Goal: Information Seeking & Learning: Compare options

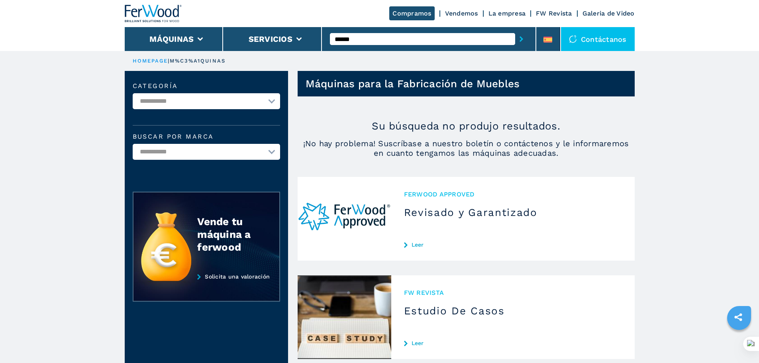
click at [364, 39] on input "******" at bounding box center [422, 39] width 185 height 12
type input "******"
click at [515, 30] on button "submit-button" at bounding box center [521, 39] width 12 height 18
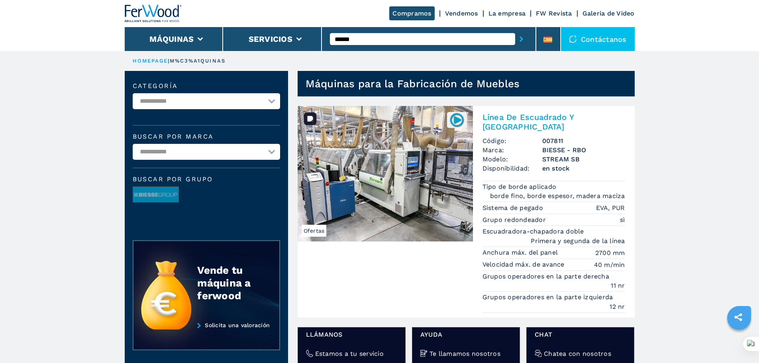
click at [413, 168] on img at bounding box center [385, 173] width 175 height 135
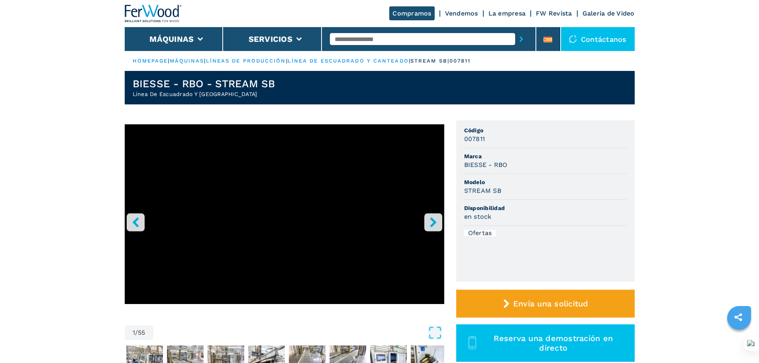
click at [380, 41] on input "text" at bounding box center [422, 39] width 185 height 12
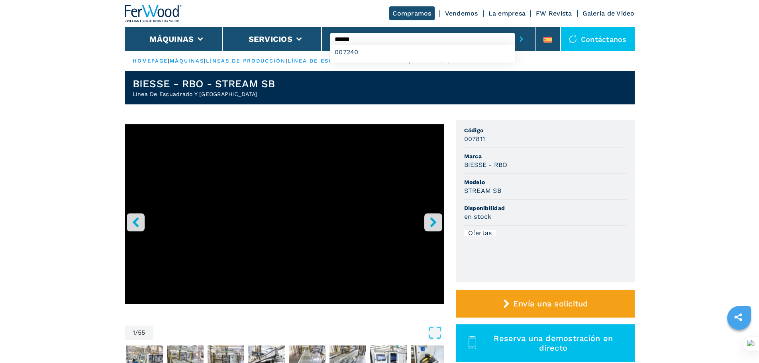
type input "******"
click at [515, 30] on button "submit-button" at bounding box center [521, 39] width 12 height 18
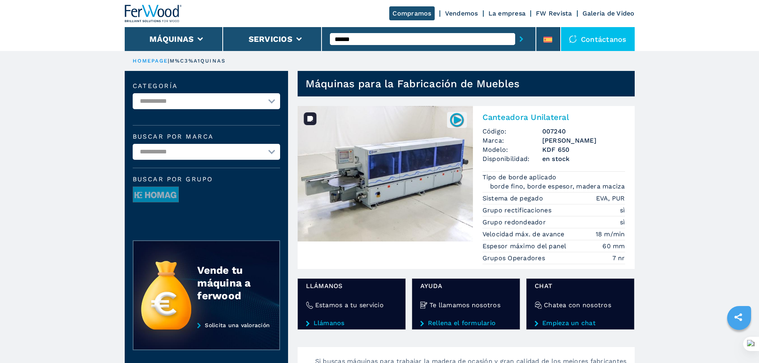
click at [396, 177] on img at bounding box center [385, 173] width 175 height 135
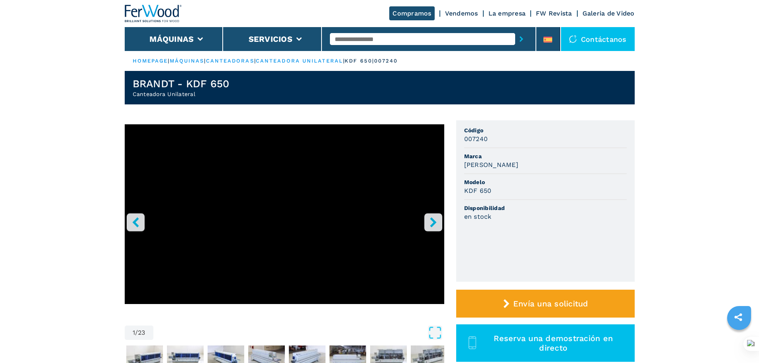
click at [430, 225] on icon "right-button" at bounding box center [433, 222] width 10 height 10
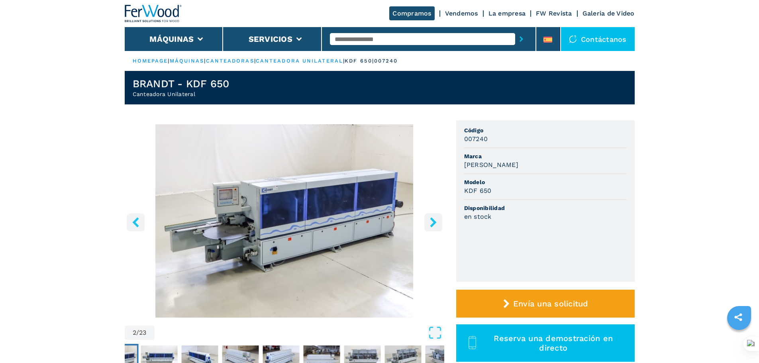
click at [430, 225] on icon "right-button" at bounding box center [433, 222] width 10 height 10
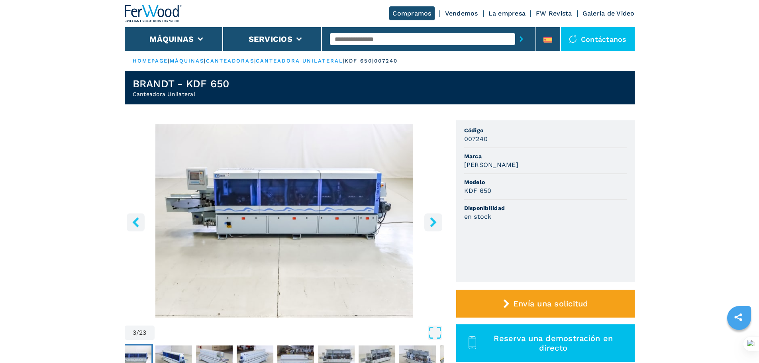
click at [430, 225] on icon "right-button" at bounding box center [433, 222] width 10 height 10
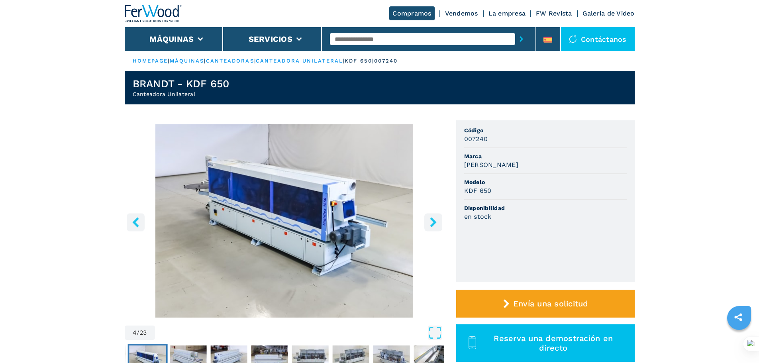
click at [430, 225] on icon "right-button" at bounding box center [433, 222] width 10 height 10
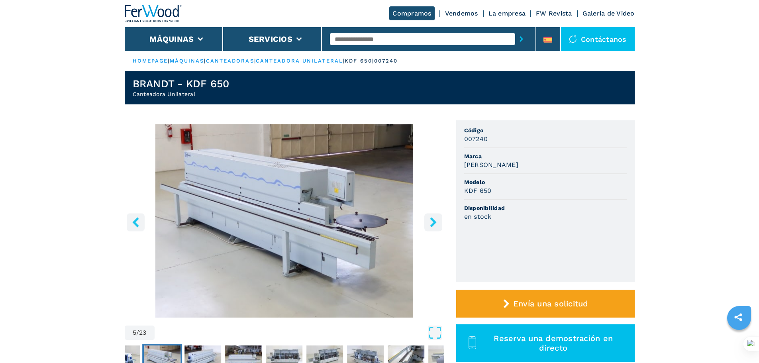
click at [430, 225] on icon "right-button" at bounding box center [433, 222] width 10 height 10
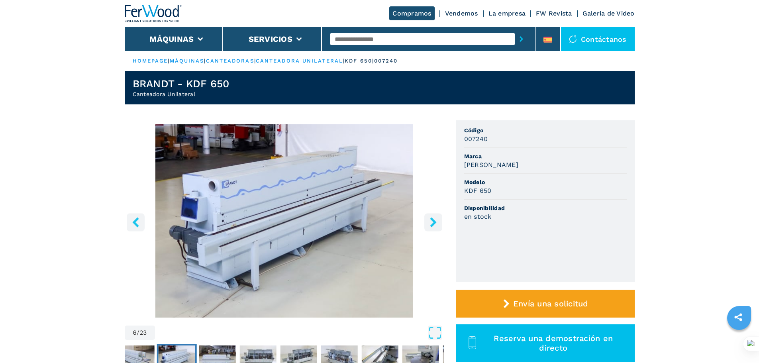
click at [430, 225] on icon "right-button" at bounding box center [433, 222] width 10 height 10
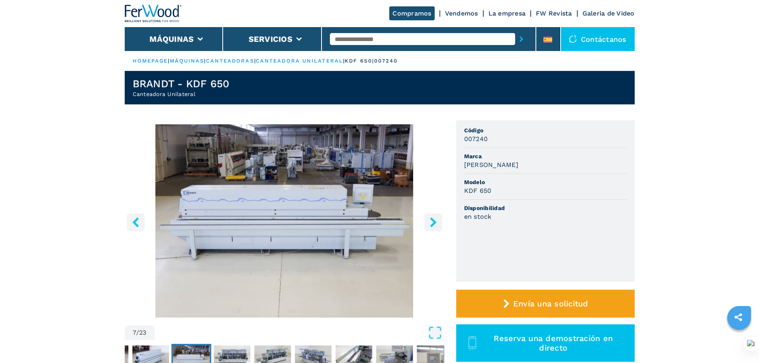
click at [430, 225] on icon "right-button" at bounding box center [433, 222] width 10 height 10
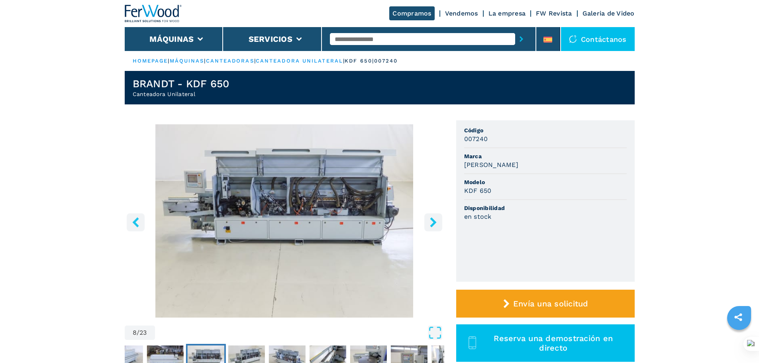
click at [430, 225] on icon "right-button" at bounding box center [433, 222] width 10 height 10
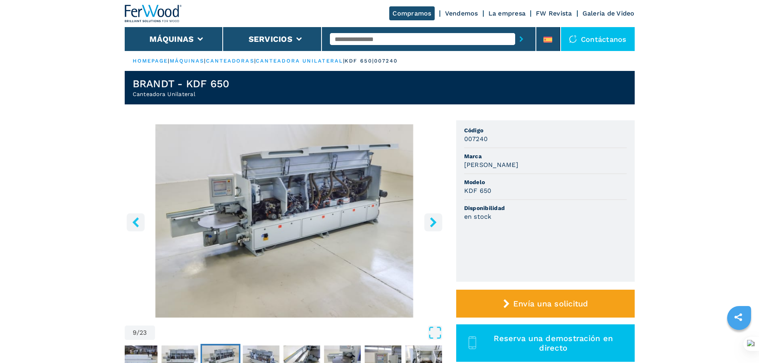
click at [434, 216] on button "right-button" at bounding box center [433, 222] width 18 height 18
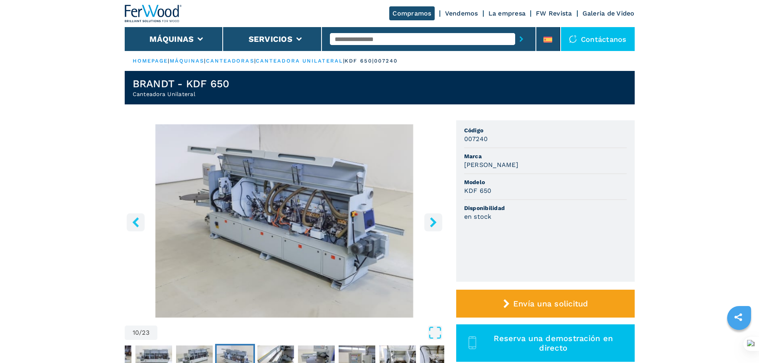
click at [434, 216] on button "right-button" at bounding box center [433, 222] width 18 height 18
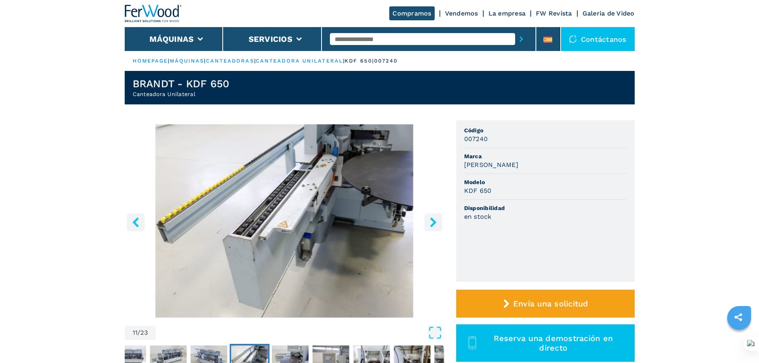
click at [436, 220] on icon "right-button" at bounding box center [433, 222] width 10 height 10
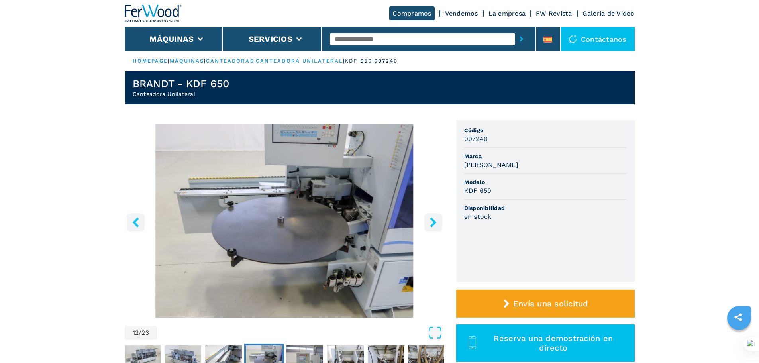
click at [407, 41] on input "text" at bounding box center [422, 39] width 185 height 12
type input "*"
click at [428, 219] on icon "right-button" at bounding box center [433, 222] width 10 height 10
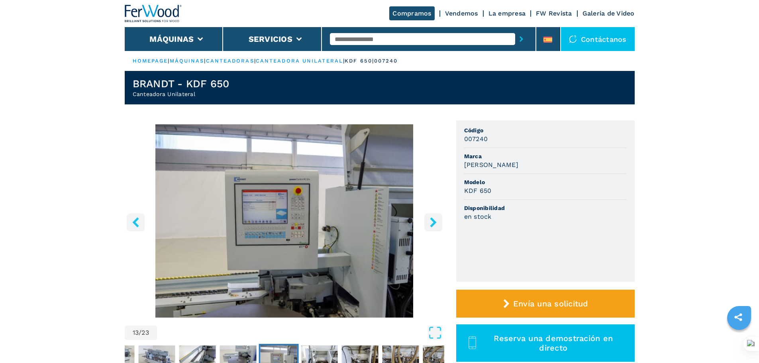
click at [432, 222] on icon "right-button" at bounding box center [433, 222] width 10 height 10
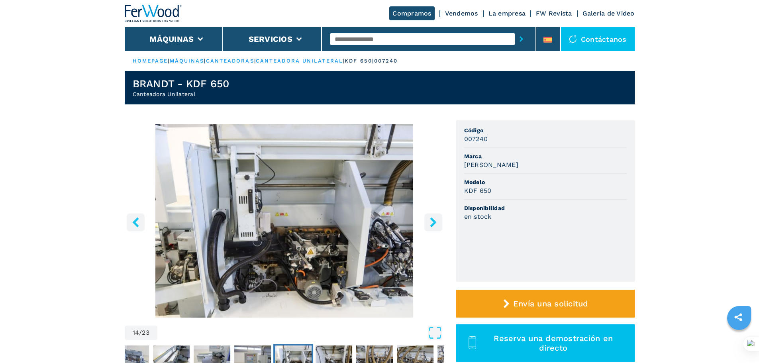
click at [342, 36] on input "text" at bounding box center [422, 39] width 185 height 12
type input "******"
click at [515, 30] on button "submit-button" at bounding box center [521, 39] width 12 height 18
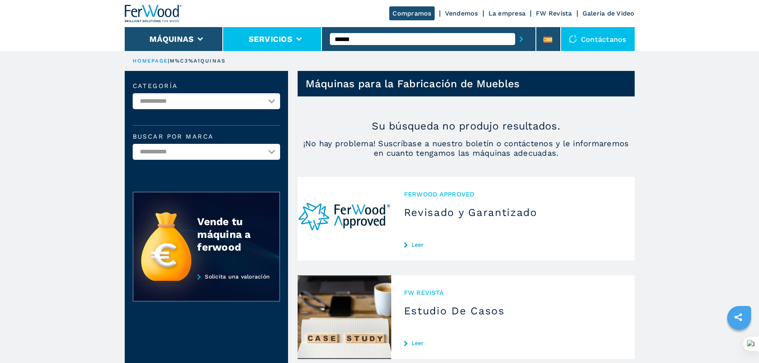
drag, startPoint x: 369, startPoint y: 38, endPoint x: 284, endPoint y: 33, distance: 84.7
click at [284, 34] on div "Compramos Vendemos La empresa FW Revista Galeria de Video Máquinas Servicios **…" at bounding box center [380, 25] width 510 height 51
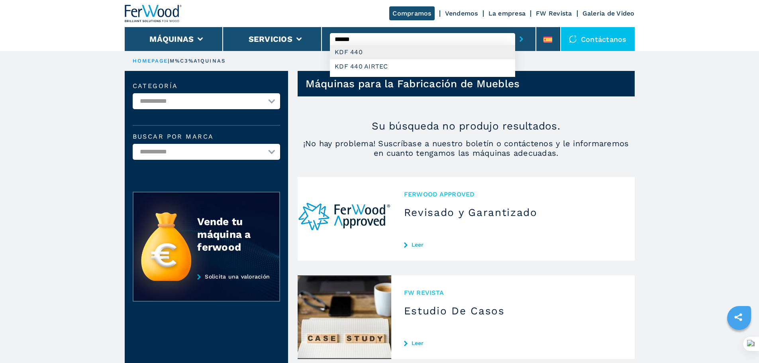
click at [373, 50] on div "KDF 440" at bounding box center [422, 52] width 185 height 14
type input "*******"
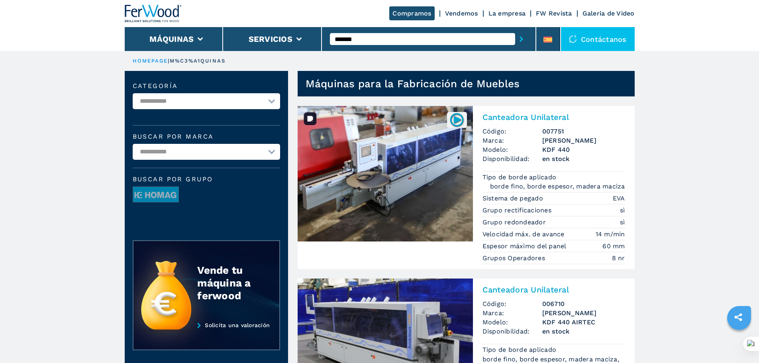
click at [400, 162] on img at bounding box center [385, 173] width 175 height 135
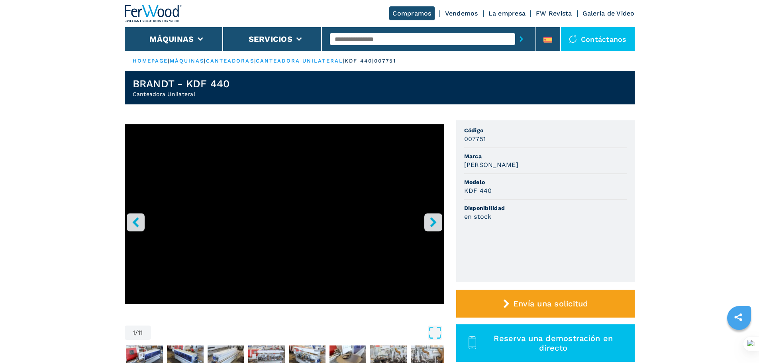
click at [430, 220] on icon "right-button" at bounding box center [433, 222] width 10 height 10
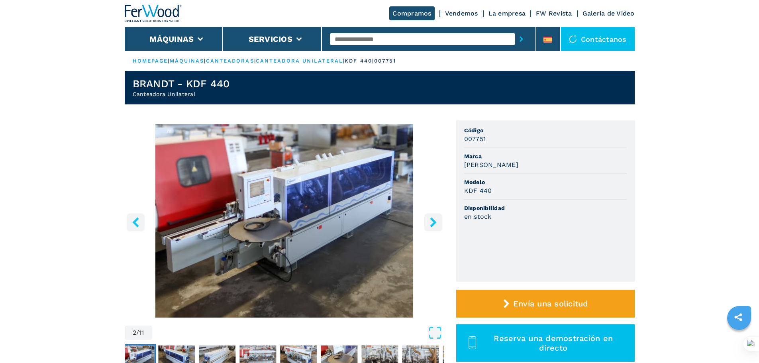
click at [430, 220] on icon "right-button" at bounding box center [433, 222] width 10 height 10
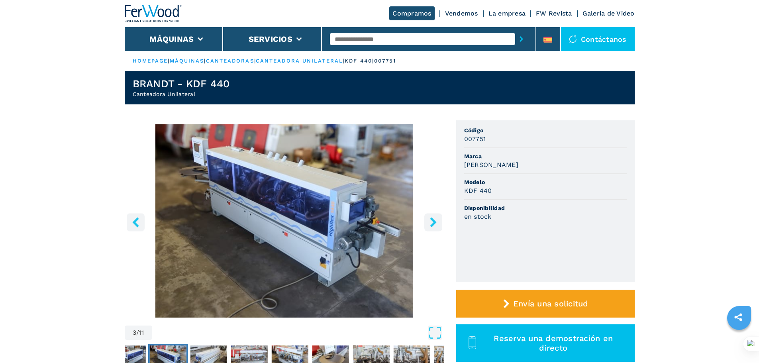
click at [430, 220] on icon "right-button" at bounding box center [433, 222] width 10 height 10
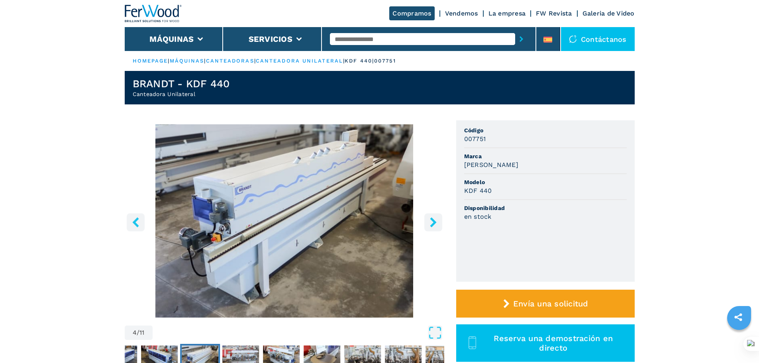
click at [430, 220] on icon "right-button" at bounding box center [433, 222] width 10 height 10
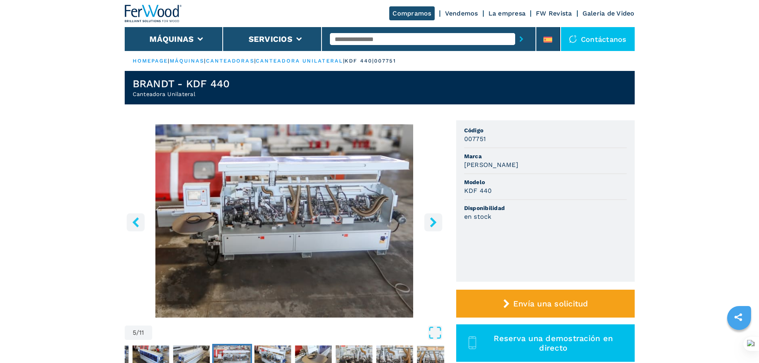
click at [430, 220] on icon "right-button" at bounding box center [433, 222] width 10 height 10
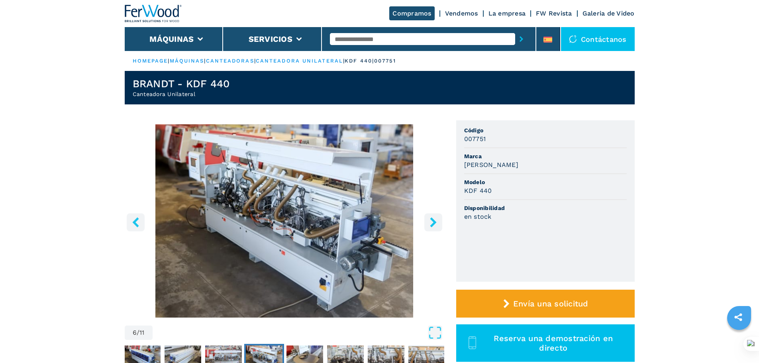
click at [430, 220] on icon "right-button" at bounding box center [433, 222] width 10 height 10
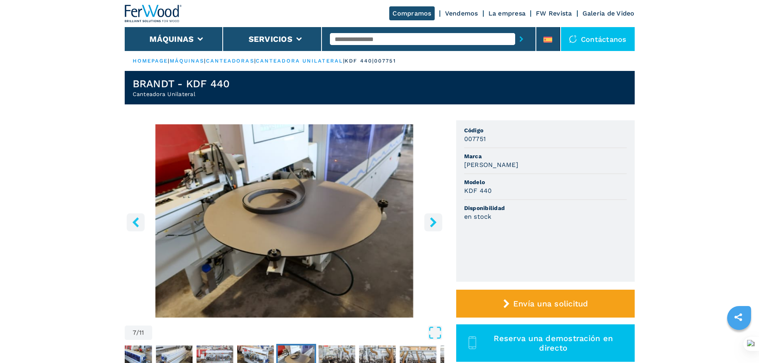
click at [430, 220] on icon "right-button" at bounding box center [433, 222] width 10 height 10
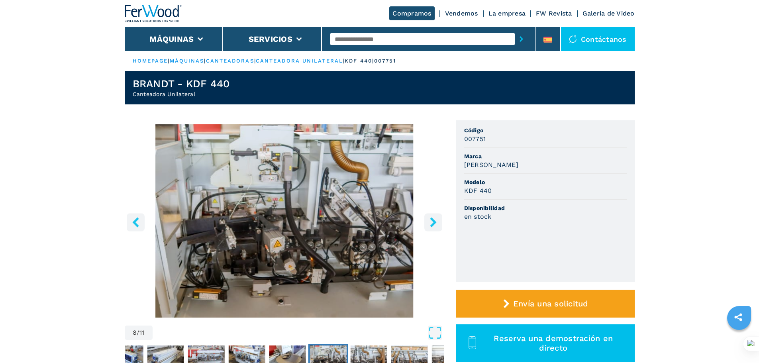
click at [131, 222] on icon "left-button" at bounding box center [136, 222] width 10 height 10
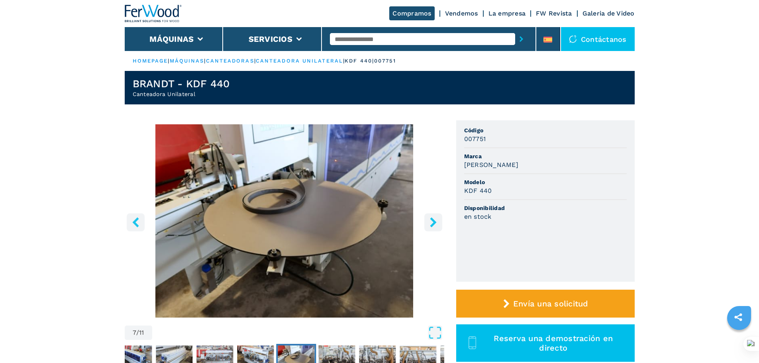
click at [131, 222] on icon "left-button" at bounding box center [136, 222] width 10 height 10
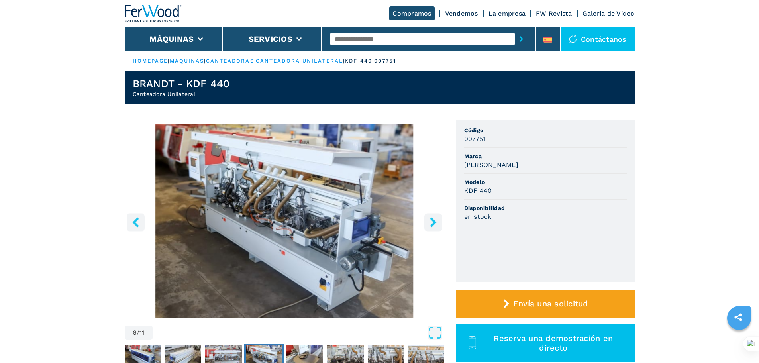
click at [131, 222] on icon "left-button" at bounding box center [136, 222] width 10 height 10
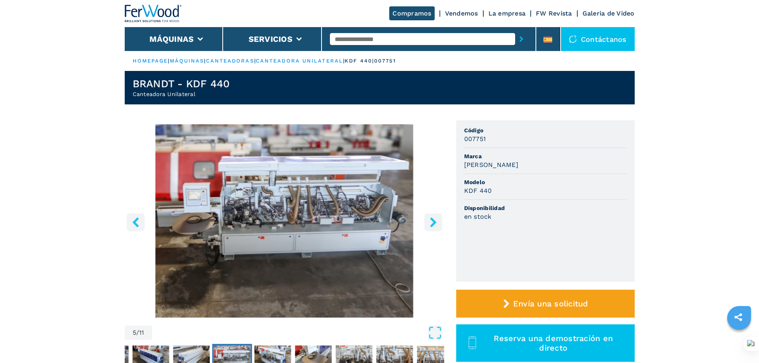
click at [135, 219] on icon "left-button" at bounding box center [136, 222] width 10 height 10
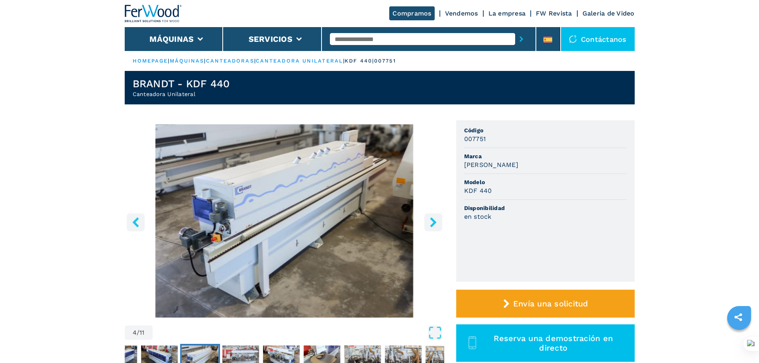
click at [135, 219] on icon "left-button" at bounding box center [136, 222] width 10 height 10
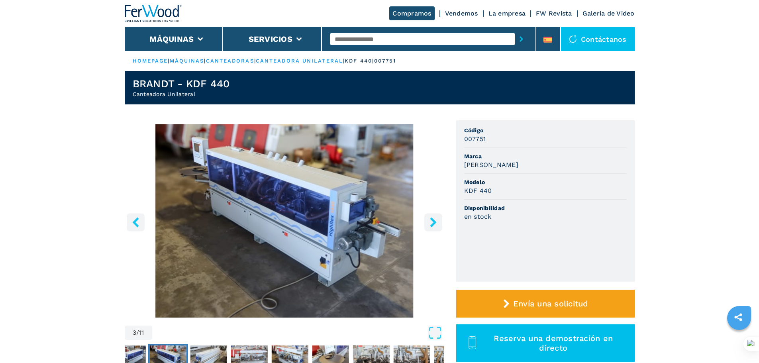
click at [135, 219] on icon "left-button" at bounding box center [136, 222] width 10 height 10
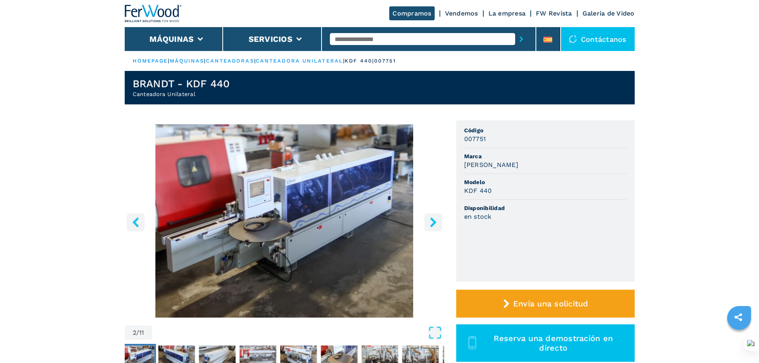
click at [135, 219] on icon "left-button" at bounding box center [136, 222] width 10 height 10
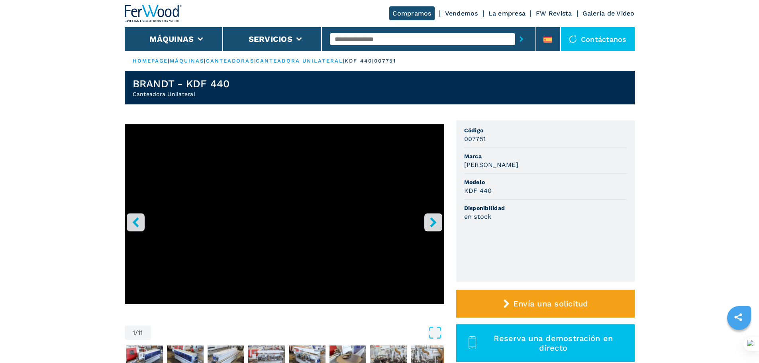
click at [357, 39] on input "text" at bounding box center [422, 39] width 185 height 12
type input "****"
click at [515, 30] on button "submit-button" at bounding box center [521, 39] width 12 height 18
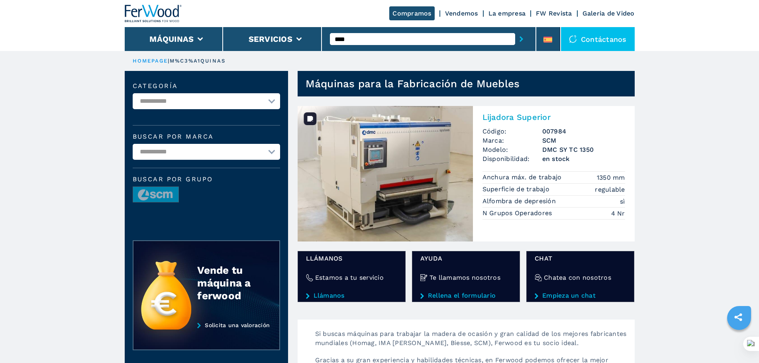
click at [413, 157] on img at bounding box center [385, 173] width 175 height 135
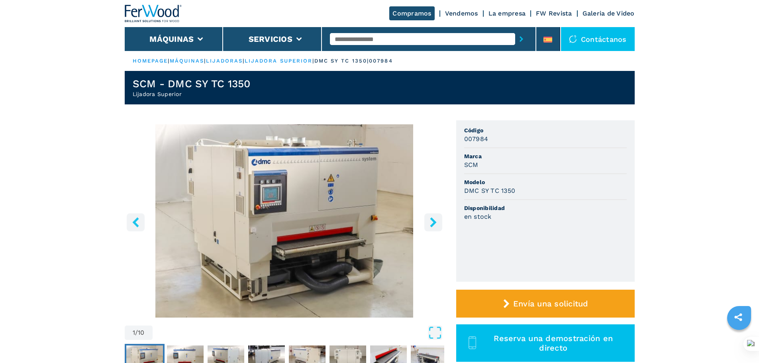
click at [430, 223] on icon "right-button" at bounding box center [433, 222] width 10 height 10
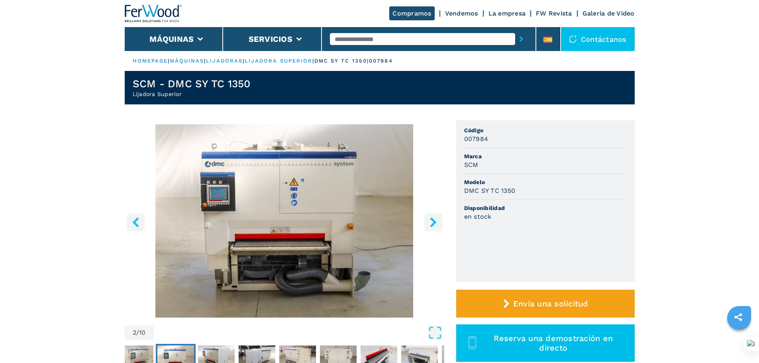
click at [430, 223] on icon "right-button" at bounding box center [433, 222] width 10 height 10
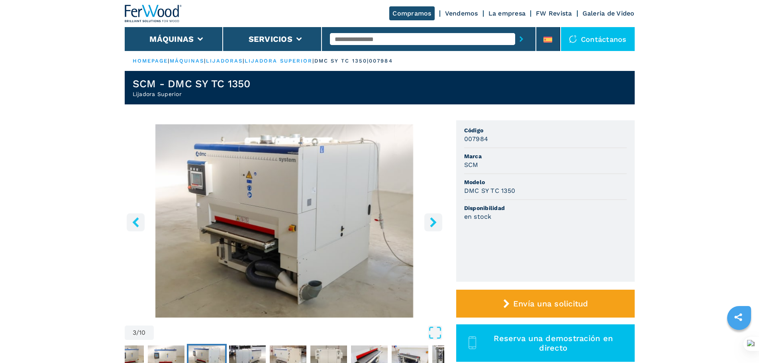
click at [430, 223] on icon "right-button" at bounding box center [433, 222] width 10 height 10
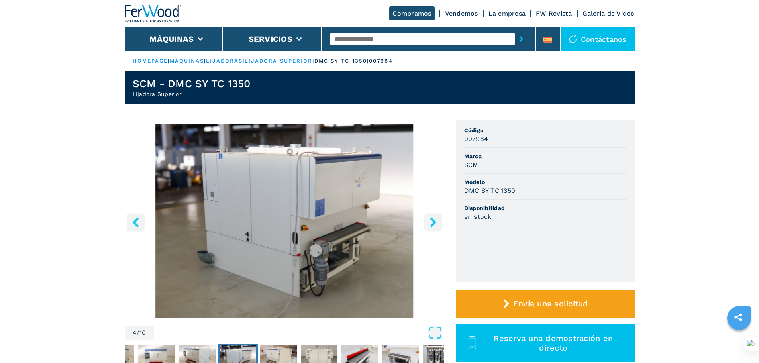
click at [430, 223] on icon "right-button" at bounding box center [433, 222] width 10 height 10
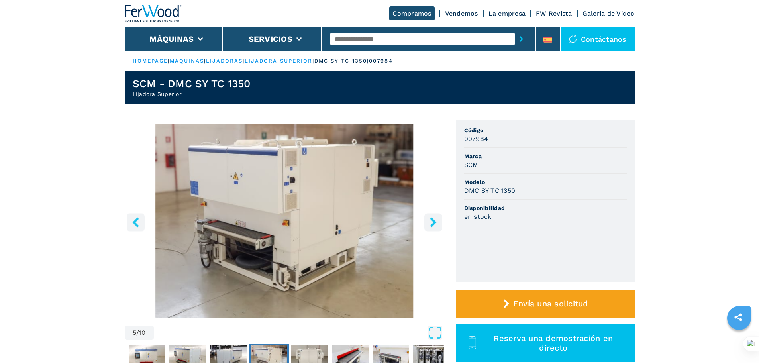
click at [430, 223] on icon "right-button" at bounding box center [433, 222] width 10 height 10
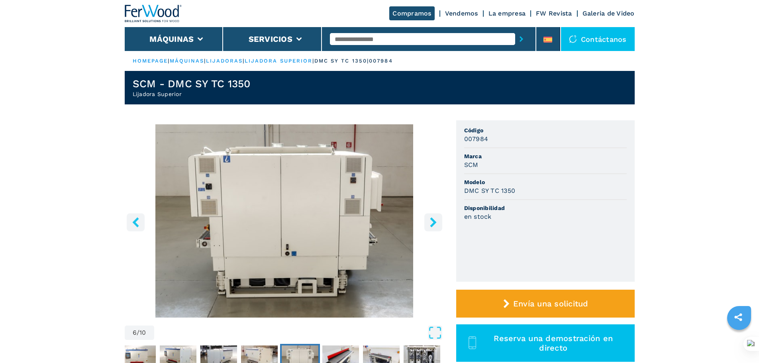
click at [349, 14] on div "Compramos Vendemos La empresa FW Revista Galeria de Video" at bounding box center [380, 13] width 510 height 27
click at [363, 35] on input "text" at bounding box center [422, 39] width 185 height 12
click at [179, 42] on button "Máquinas" at bounding box center [171, 39] width 44 height 10
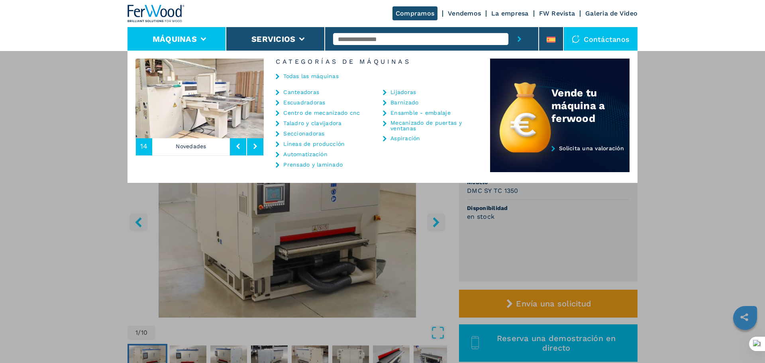
click at [361, 38] on input "text" at bounding box center [421, 39] width 176 height 12
type input "***"
click at [508, 27] on button "submit-button" at bounding box center [519, 39] width 22 height 24
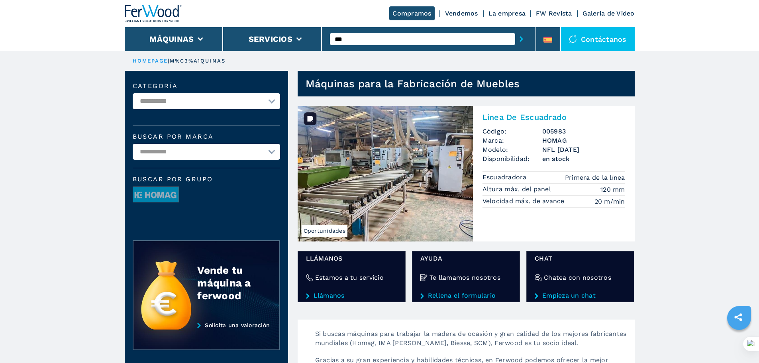
click at [419, 163] on img at bounding box center [385, 173] width 175 height 135
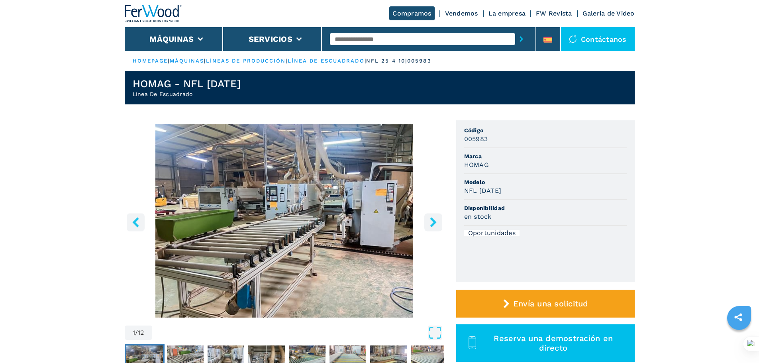
click at [432, 222] on icon "right-button" at bounding box center [433, 222] width 10 height 10
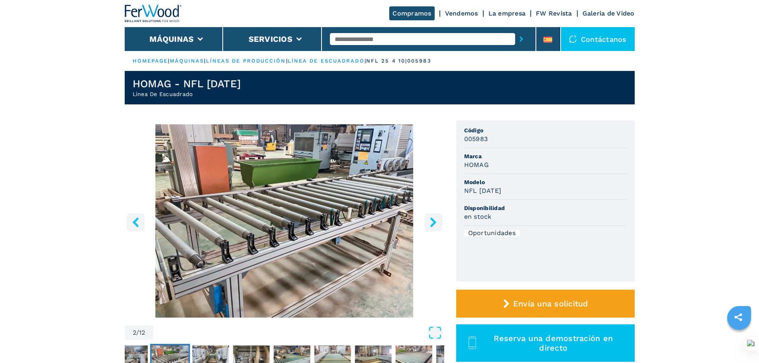
click at [432, 222] on icon "right-button" at bounding box center [433, 222] width 10 height 10
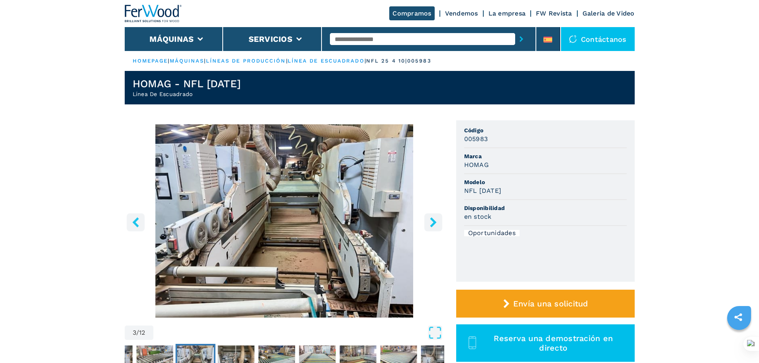
click at [432, 222] on icon "right-button" at bounding box center [433, 222] width 10 height 10
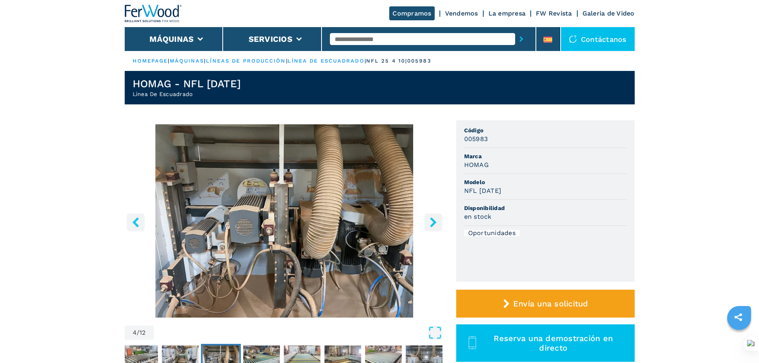
click at [432, 222] on icon "right-button" at bounding box center [433, 222] width 10 height 10
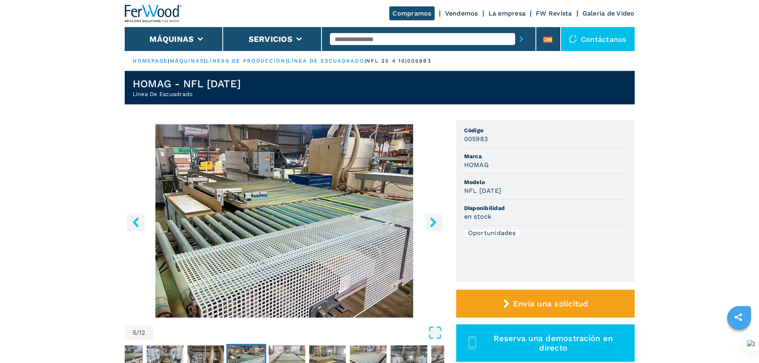
click at [432, 222] on icon "right-button" at bounding box center [433, 222] width 10 height 10
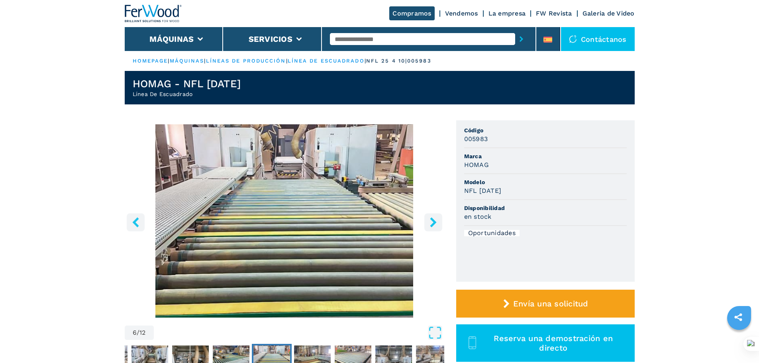
click at [365, 32] on div at bounding box center [429, 39] width 198 height 18
click at [354, 40] on input "text" at bounding box center [422, 39] width 185 height 12
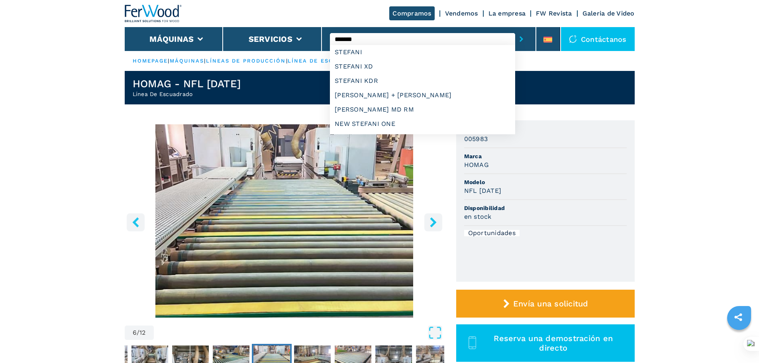
type input "*******"
click at [515, 30] on button "submit-button" at bounding box center [521, 39] width 12 height 18
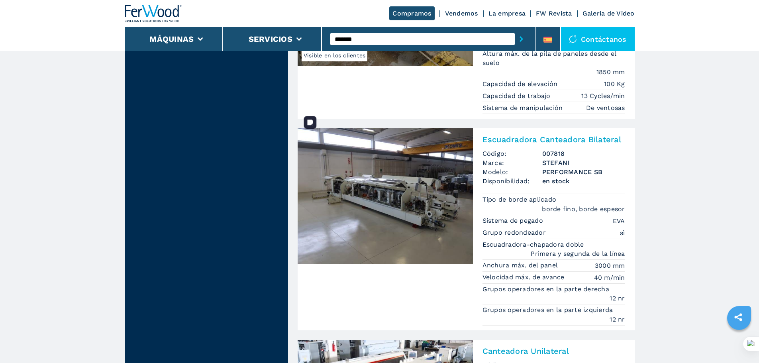
click at [399, 155] on img at bounding box center [385, 195] width 175 height 135
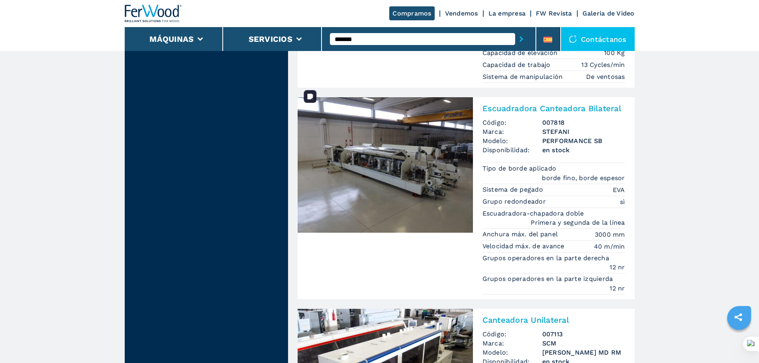
scroll to position [1076, 0]
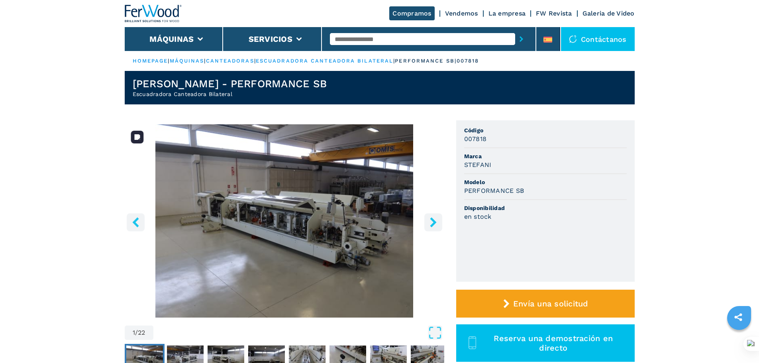
click at [339, 212] on img "Go to Slide 1" at bounding box center [285, 220] width 320 height 193
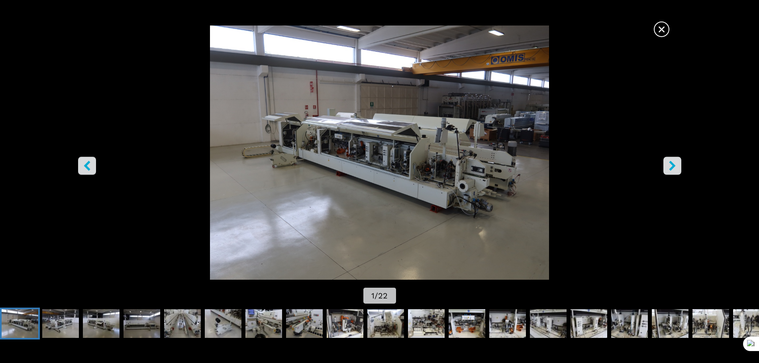
click at [662, 29] on span "×" at bounding box center [662, 28] width 14 height 14
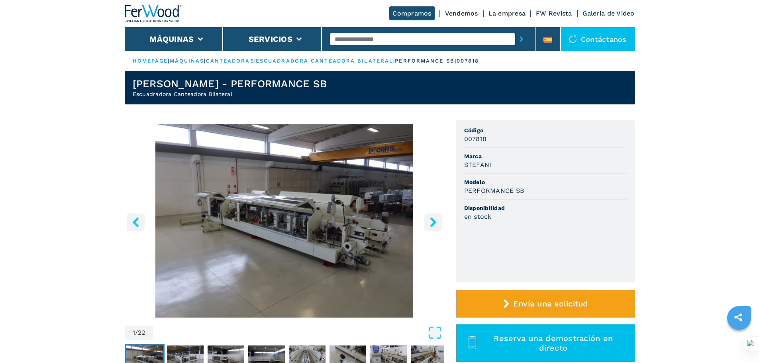
click at [394, 41] on input "text" at bounding box center [422, 39] width 185 height 12
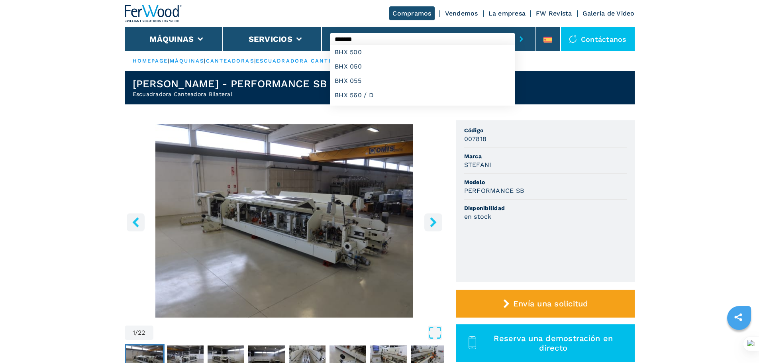
type input "*******"
click at [515, 30] on button "submit-button" at bounding box center [521, 39] width 12 height 18
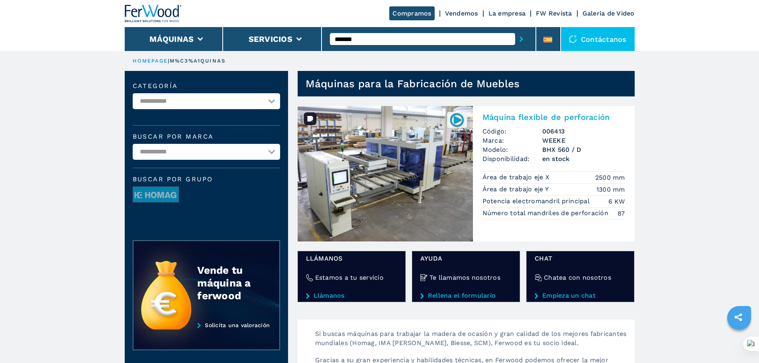
click at [393, 162] on img at bounding box center [385, 173] width 175 height 135
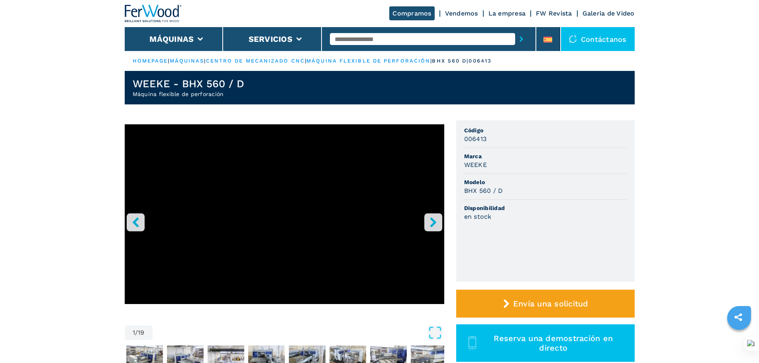
click at [433, 224] on icon "right-button" at bounding box center [433, 222] width 6 height 10
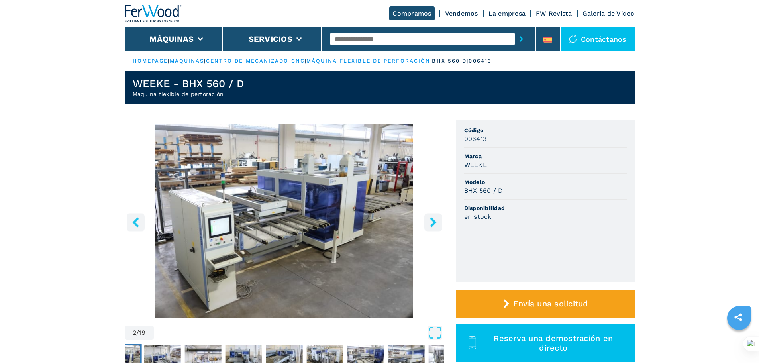
click at [433, 224] on icon "right-button" at bounding box center [433, 222] width 6 height 10
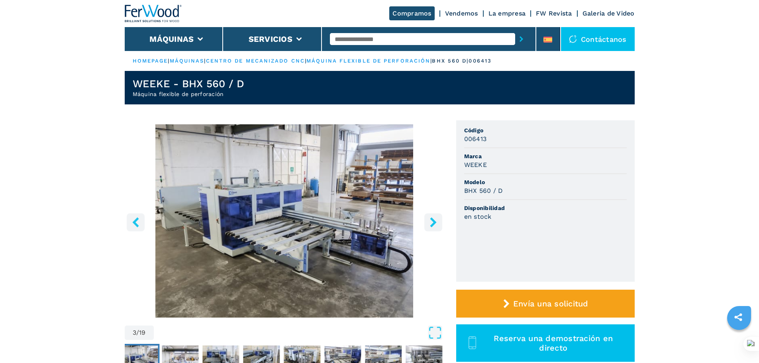
click at [433, 224] on icon "right-button" at bounding box center [433, 222] width 6 height 10
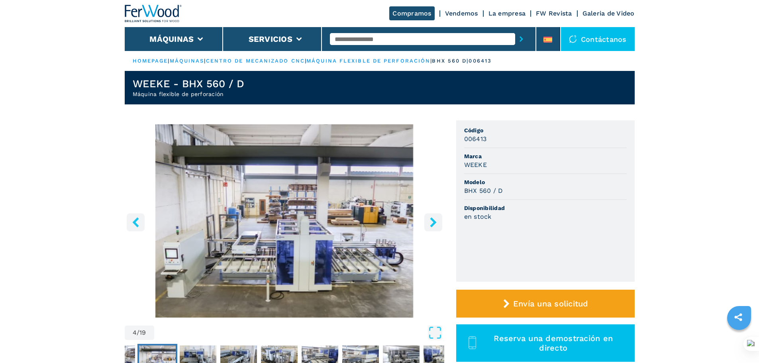
click at [433, 224] on icon "right-button" at bounding box center [433, 222] width 6 height 10
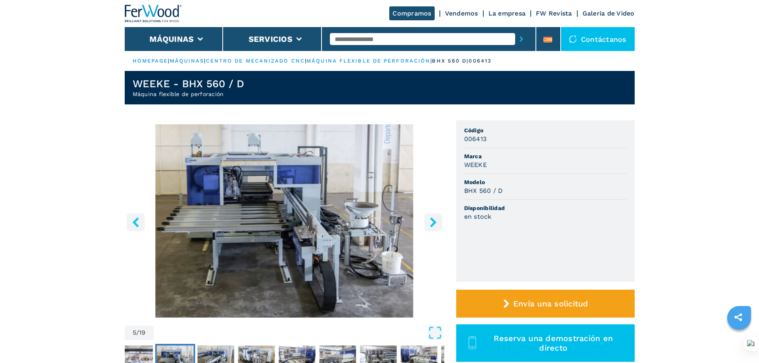
click at [433, 224] on icon "right-button" at bounding box center [433, 222] width 6 height 10
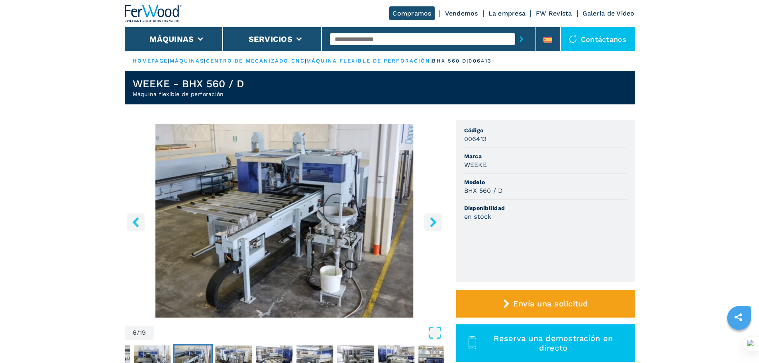
click at [433, 224] on icon "right-button" at bounding box center [433, 222] width 6 height 10
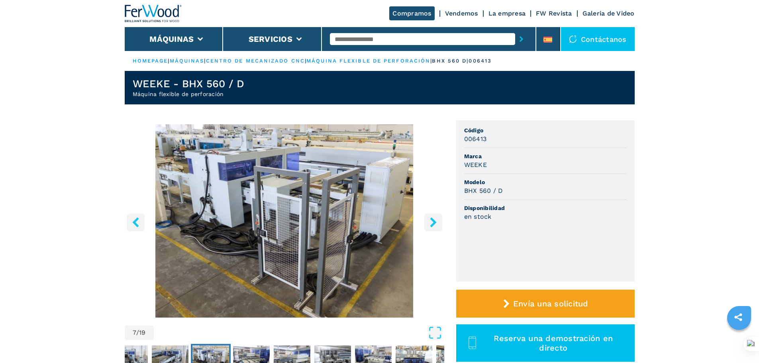
click at [361, 35] on input "text" at bounding box center [422, 39] width 185 height 12
click at [362, 44] on input "text" at bounding box center [422, 39] width 185 height 12
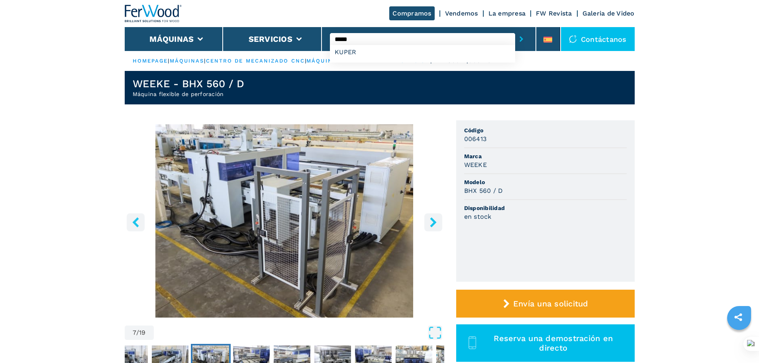
type input "*****"
click at [515, 30] on button "submit-button" at bounding box center [521, 39] width 12 height 18
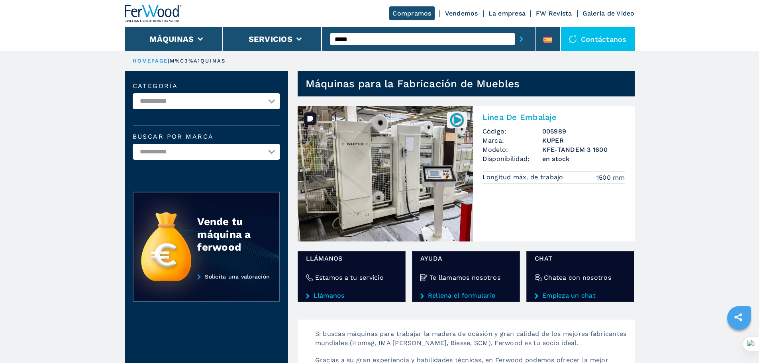
click at [389, 167] on img at bounding box center [385, 173] width 175 height 135
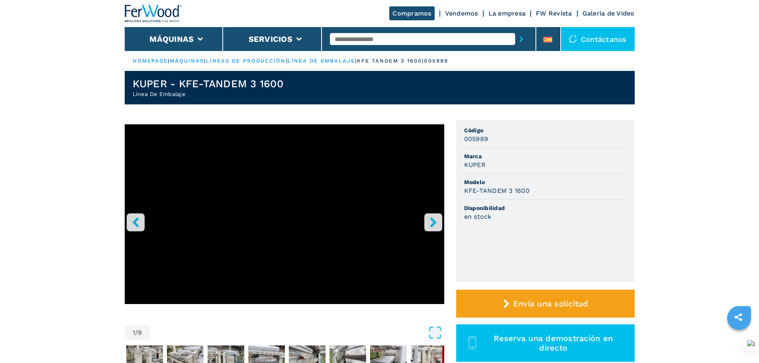
click at [434, 225] on icon "right-button" at bounding box center [433, 222] width 10 height 10
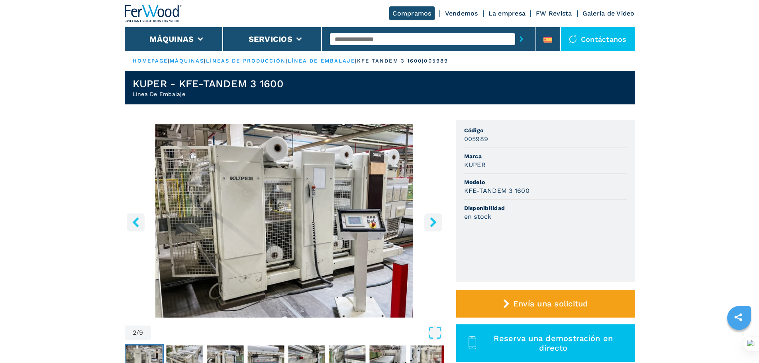
click at [434, 225] on icon "right-button" at bounding box center [433, 222] width 10 height 10
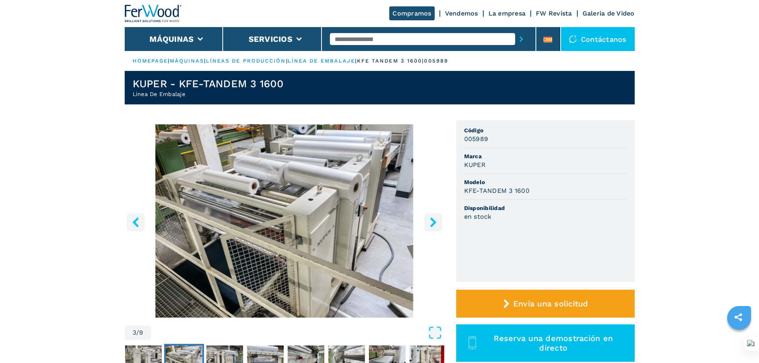
click at [434, 225] on icon "right-button" at bounding box center [433, 222] width 10 height 10
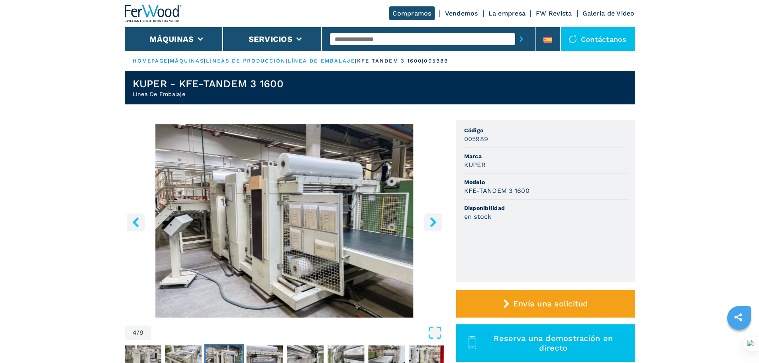
click at [434, 225] on icon "right-button" at bounding box center [433, 222] width 10 height 10
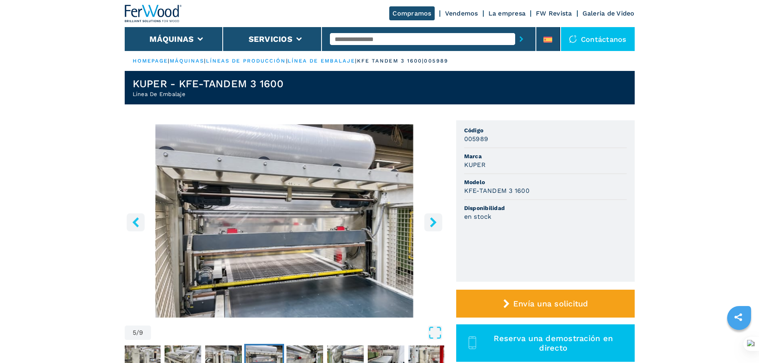
click at [434, 225] on icon "right-button" at bounding box center [433, 222] width 10 height 10
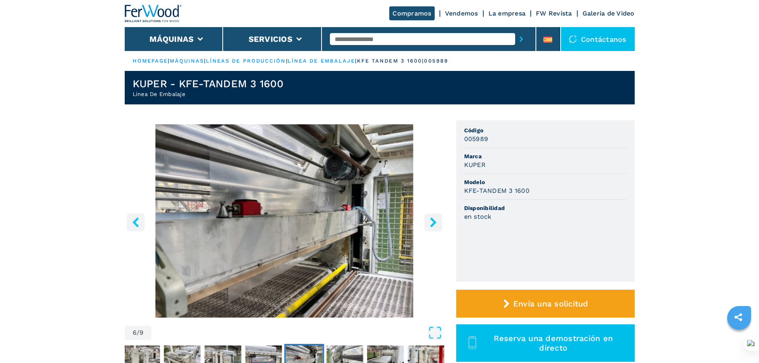
click at [434, 225] on icon "right-button" at bounding box center [433, 222] width 10 height 10
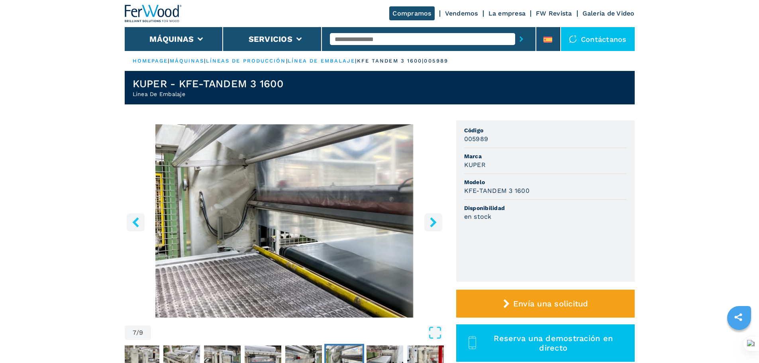
click at [434, 225] on icon "right-button" at bounding box center [433, 222] width 10 height 10
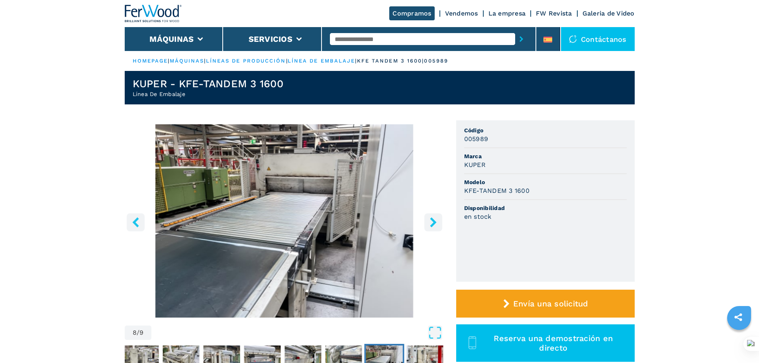
click at [434, 225] on icon "right-button" at bounding box center [433, 222] width 10 height 10
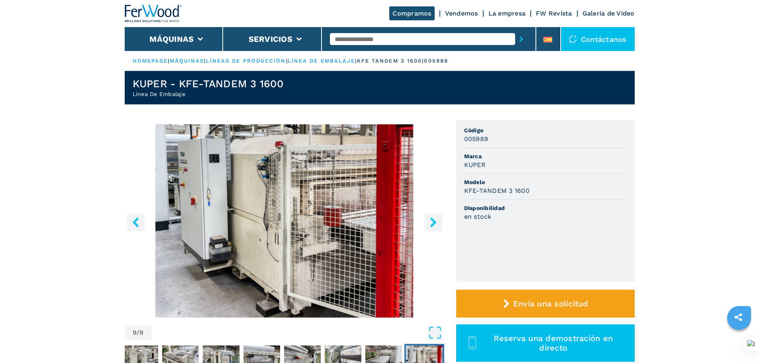
click at [434, 225] on icon "right-button" at bounding box center [433, 222] width 10 height 10
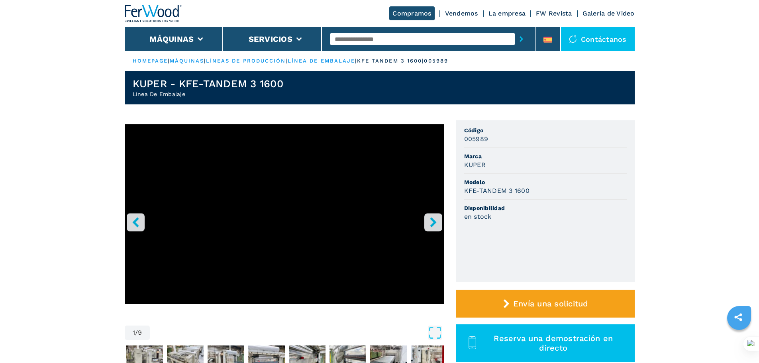
click at [434, 225] on icon "right-button" at bounding box center [433, 222] width 10 height 10
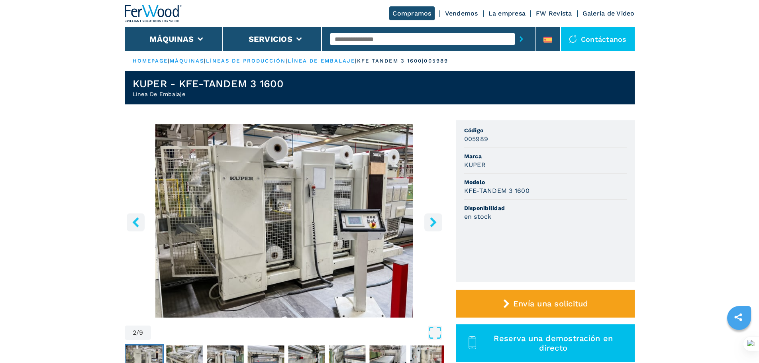
click at [366, 38] on input "text" at bounding box center [422, 39] width 185 height 12
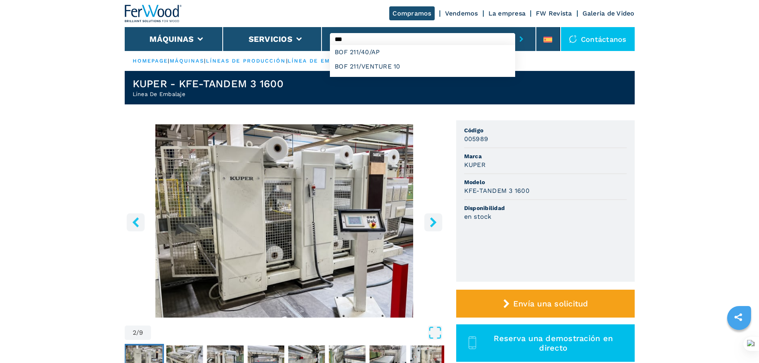
type input "***"
click at [515, 30] on button "submit-button" at bounding box center [521, 39] width 12 height 18
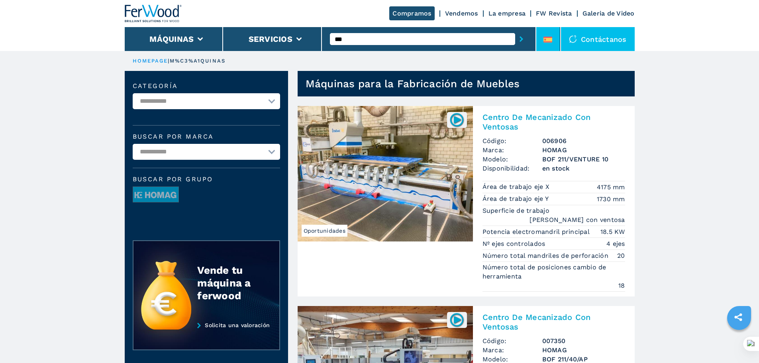
click at [544, 39] on li at bounding box center [548, 39] width 24 height 24
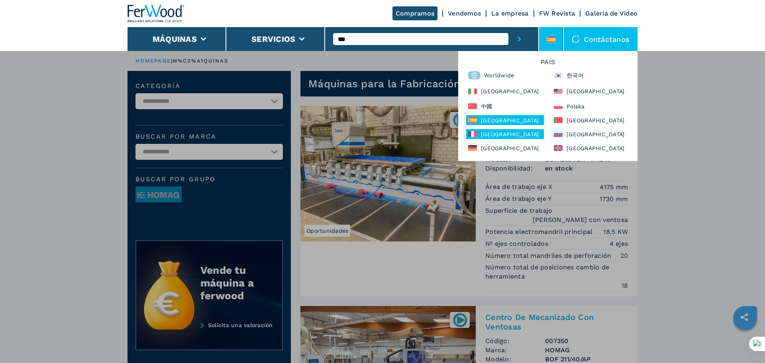
click at [501, 134] on div "France" at bounding box center [505, 134] width 78 height 10
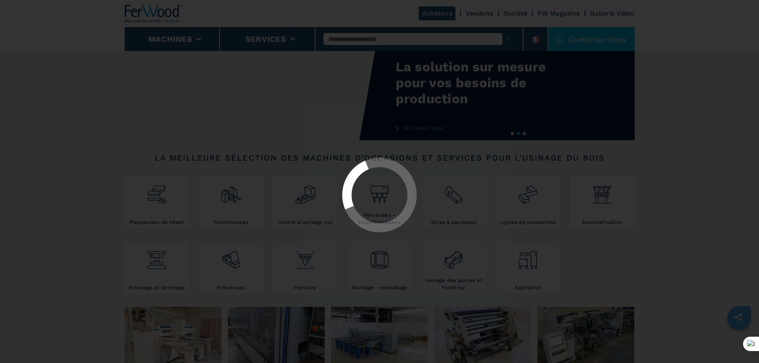
select select "**********"
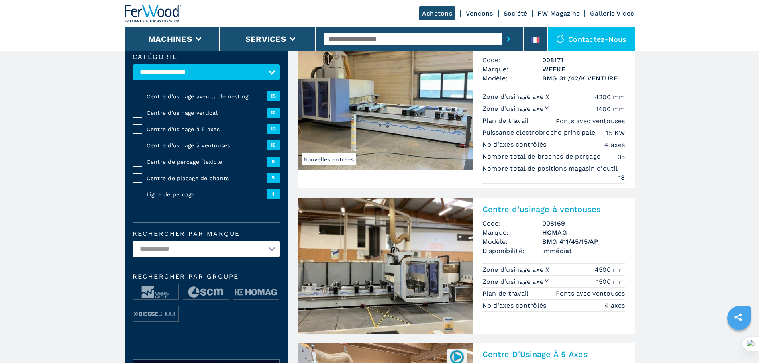
scroll to position [40, 0]
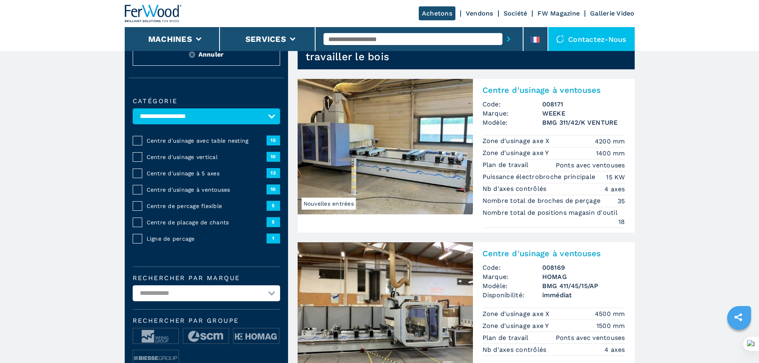
click at [380, 35] on input "text" at bounding box center [413, 39] width 179 height 12
type input "******"
click at [503, 30] on button "submit-button" at bounding box center [509, 39] width 12 height 18
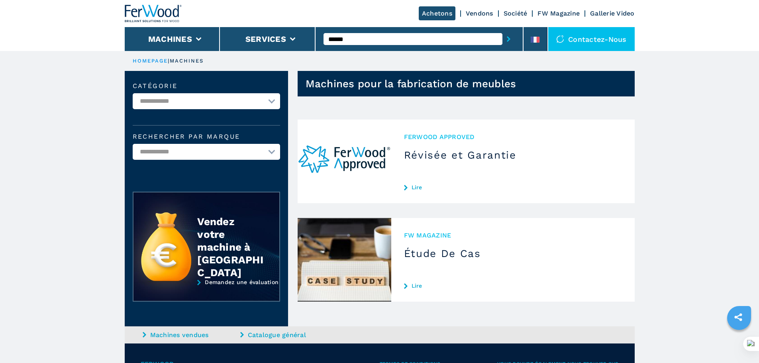
click at [338, 40] on input "******" at bounding box center [413, 39] width 179 height 12
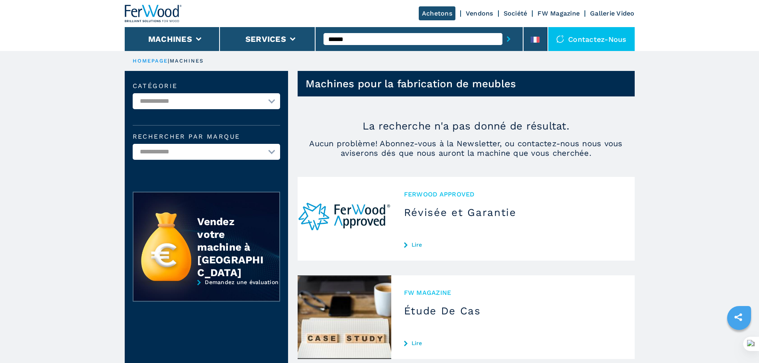
type input "******"
click at [503, 30] on button "submit-button" at bounding box center [509, 39] width 12 height 18
drag, startPoint x: 361, startPoint y: 34, endPoint x: 295, endPoint y: 39, distance: 66.0
click at [295, 39] on div "Achetons Vendons Société FW Magazine Gallerie Video Machines Services ****** Co…" at bounding box center [380, 25] width 510 height 51
drag, startPoint x: 382, startPoint y: 81, endPoint x: 387, endPoint y: 86, distance: 7.1
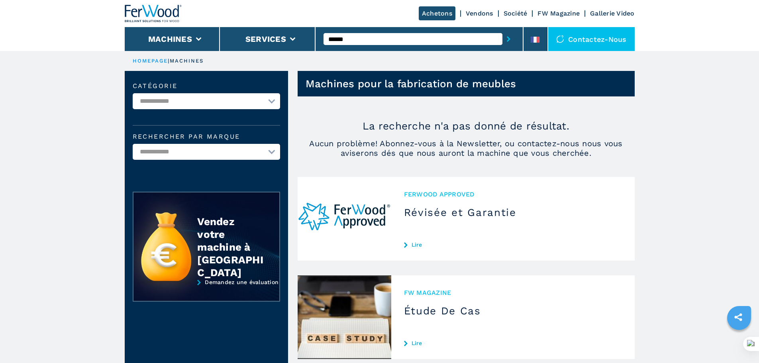
drag, startPoint x: 380, startPoint y: 102, endPoint x: 385, endPoint y: 110, distance: 9.6
select select "**********"
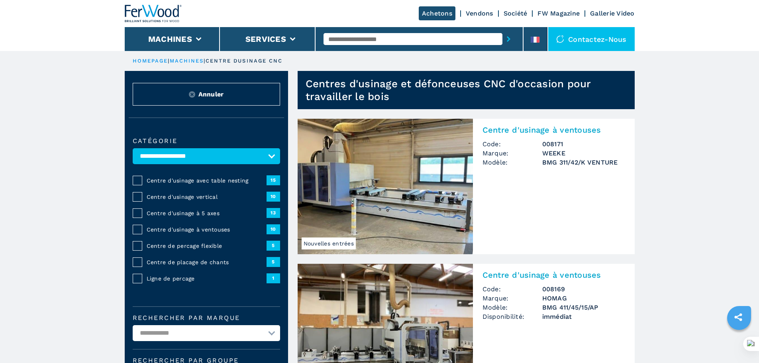
click at [342, 43] on input "text" at bounding box center [413, 39] width 179 height 12
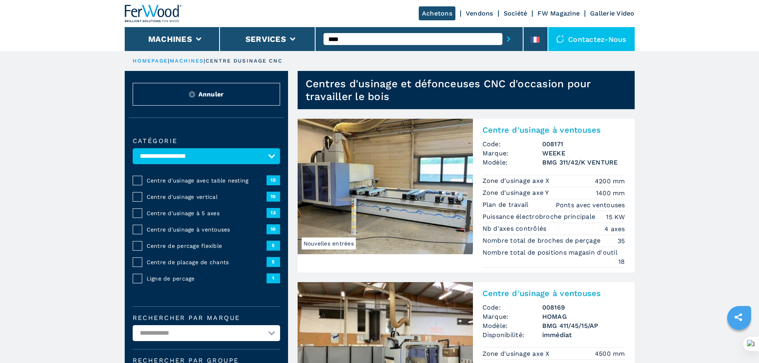
type input "****"
click at [503, 30] on button "submit-button" at bounding box center [509, 39] width 12 height 18
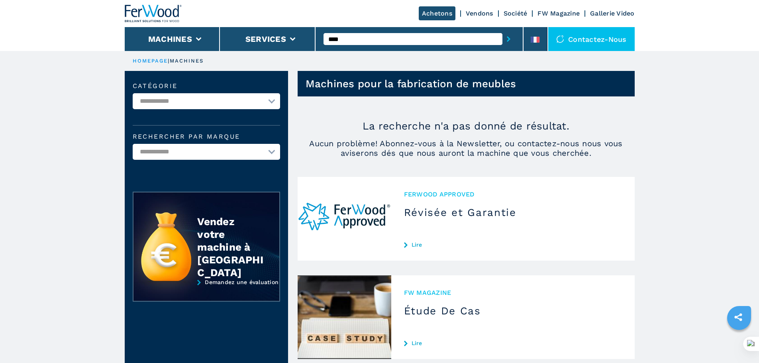
click at [349, 38] on input "****" at bounding box center [413, 39] width 179 height 12
click at [503, 30] on button "submit-button" at bounding box center [509, 39] width 12 height 18
drag, startPoint x: 351, startPoint y: 39, endPoint x: 249, endPoint y: 44, distance: 101.8
click at [249, 44] on div "Achetons Vendons Société FW Magazine Gallerie Video Machines Services **** Cont…" at bounding box center [380, 25] width 510 height 51
drag, startPoint x: 439, startPoint y: 249, endPoint x: 433, endPoint y: 239, distance: 11.8
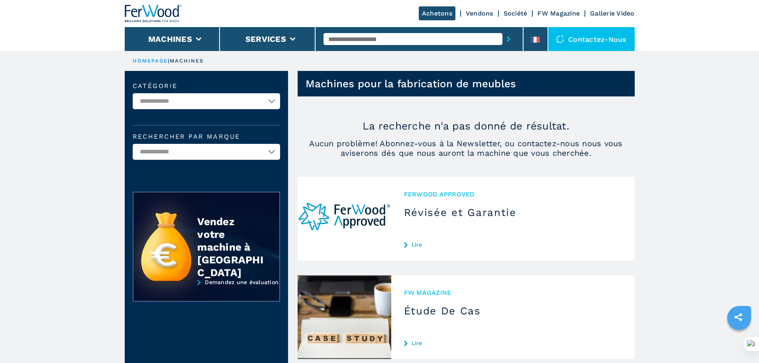
select select "**********"
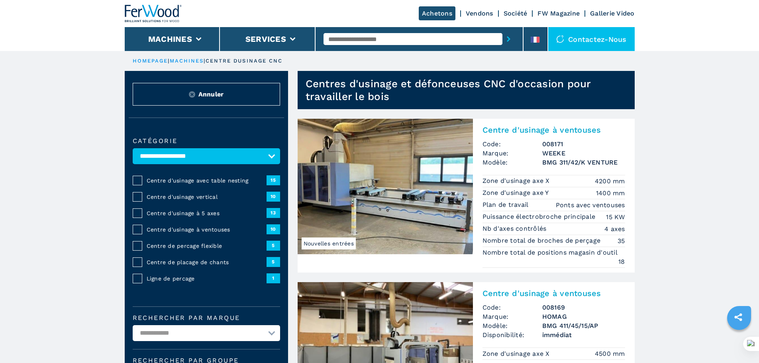
click at [175, 234] on span "Centre d'usinage à ventouses" at bounding box center [207, 230] width 120 height 8
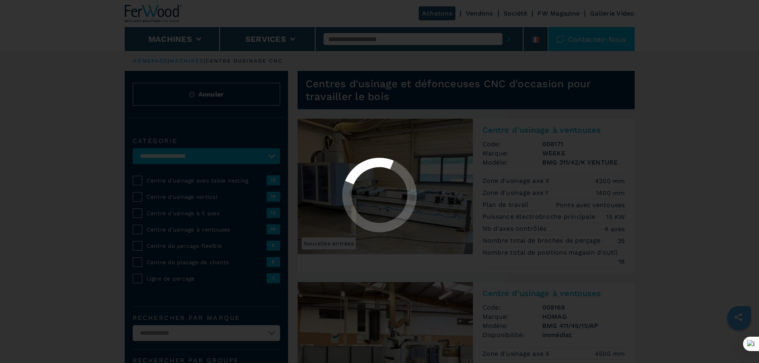
select select "**********"
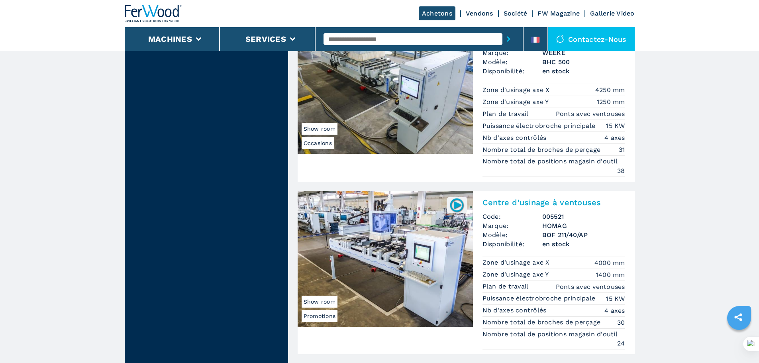
scroll to position [1235, 0]
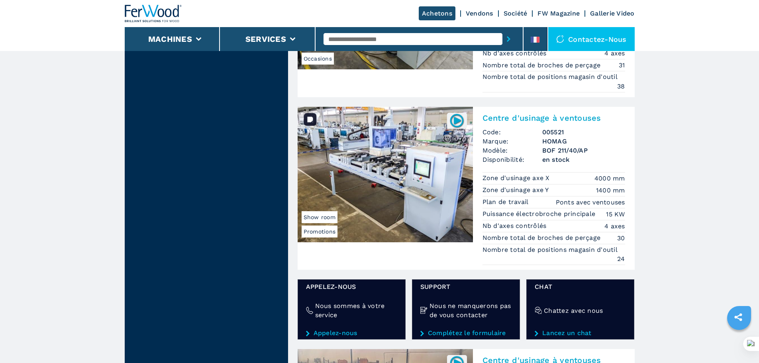
click at [399, 155] on img at bounding box center [385, 174] width 175 height 135
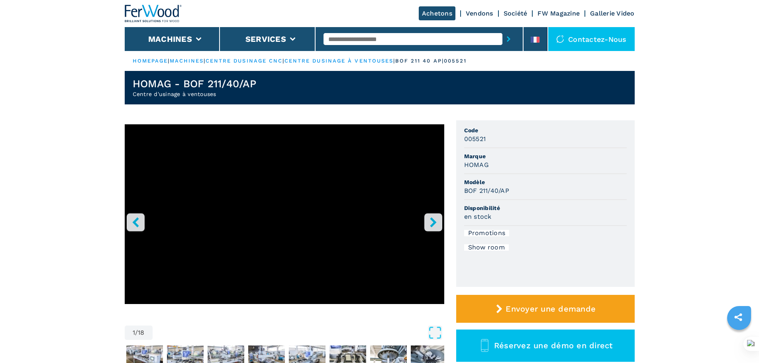
click at [433, 220] on icon "right-button" at bounding box center [433, 222] width 6 height 10
